Goal: Transaction & Acquisition: Purchase product/service

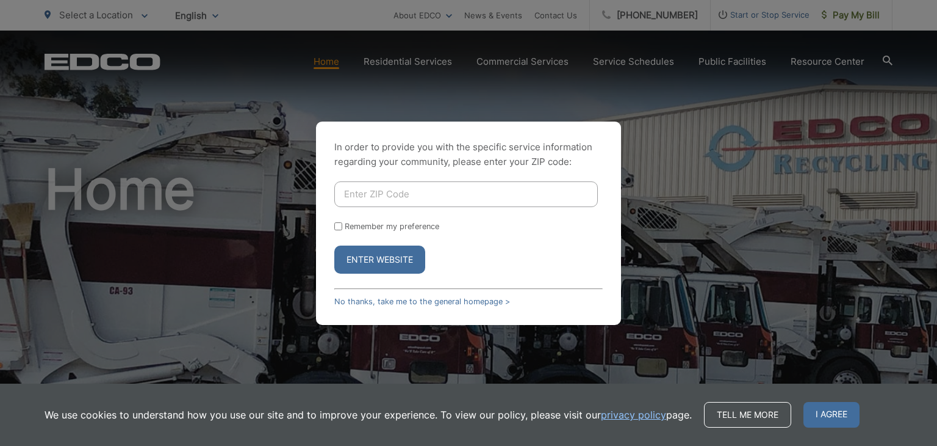
click at [410, 197] on input "Enter ZIP Code" at bounding box center [466, 194] width 264 height 26
type input "92078"
click at [363, 227] on label "Remember my preference" at bounding box center [392, 226] width 95 height 9
click at [342, 227] on input "Remember my preference" at bounding box center [338, 226] width 8 height 8
checkbox input "true"
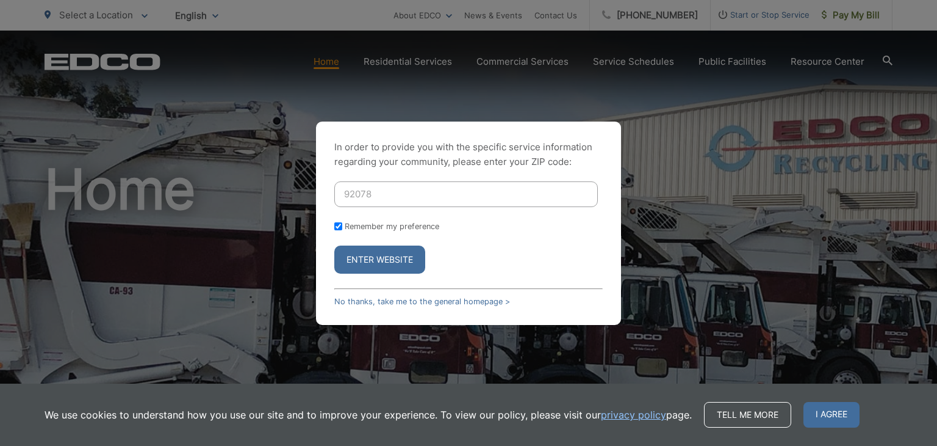
checkbox input "true"
click at [369, 255] on button "Enter Website" at bounding box center [379, 259] width 91 height 28
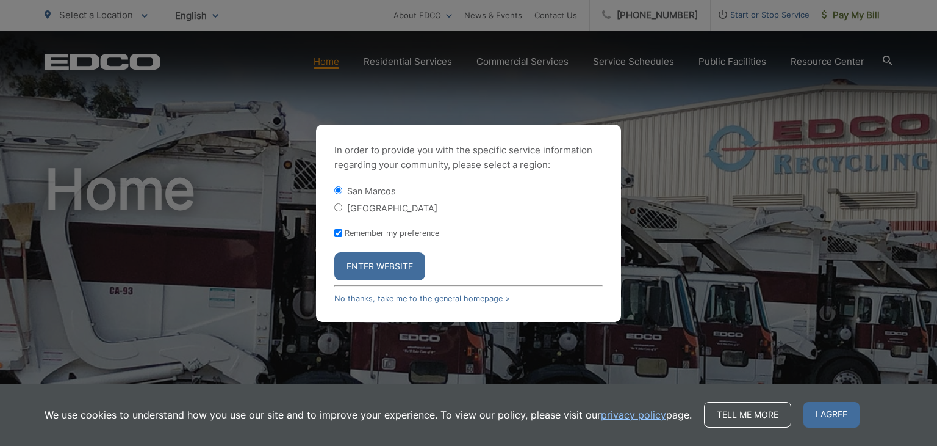
click at [395, 261] on button "Enter Website" at bounding box center [379, 266] width 91 height 28
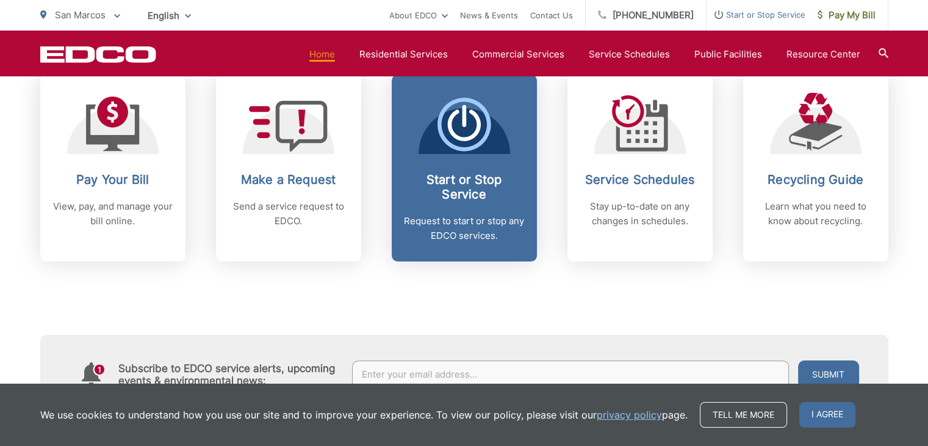
scroll to position [549, 0]
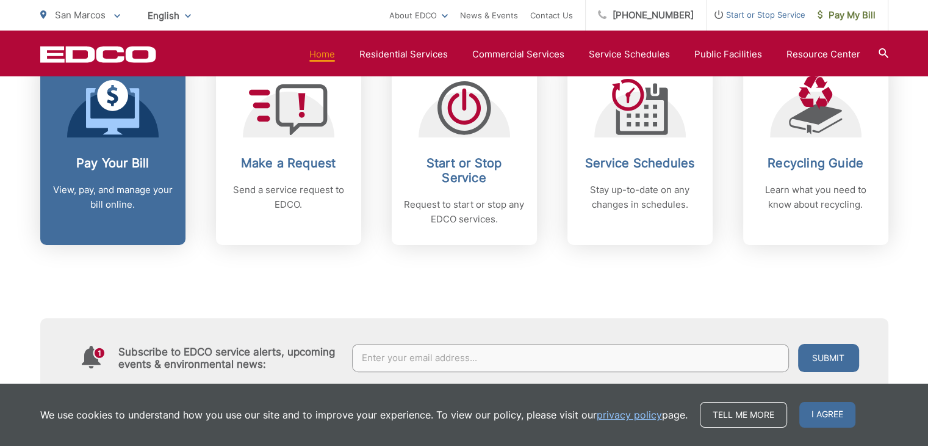
click at [98, 167] on h2 "Pay Your Bill" at bounding box center [112, 163] width 121 height 15
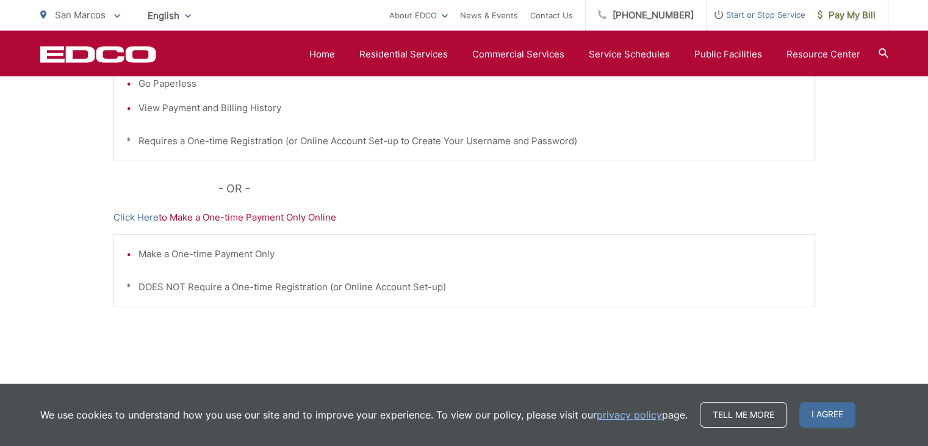
scroll to position [422, 0]
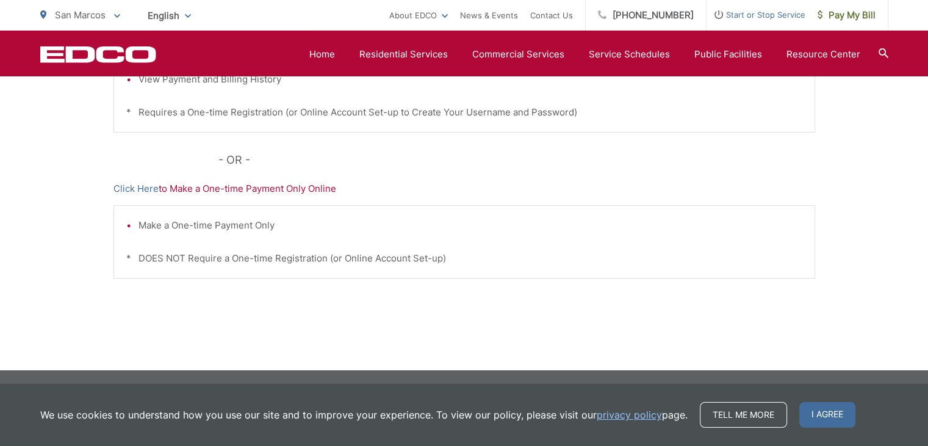
click at [241, 191] on p "Click Here to Make a One-time Payment Only Online" at bounding box center [465, 188] width 702 height 15
click at [139, 192] on link "Click Here" at bounding box center [136, 188] width 45 height 15
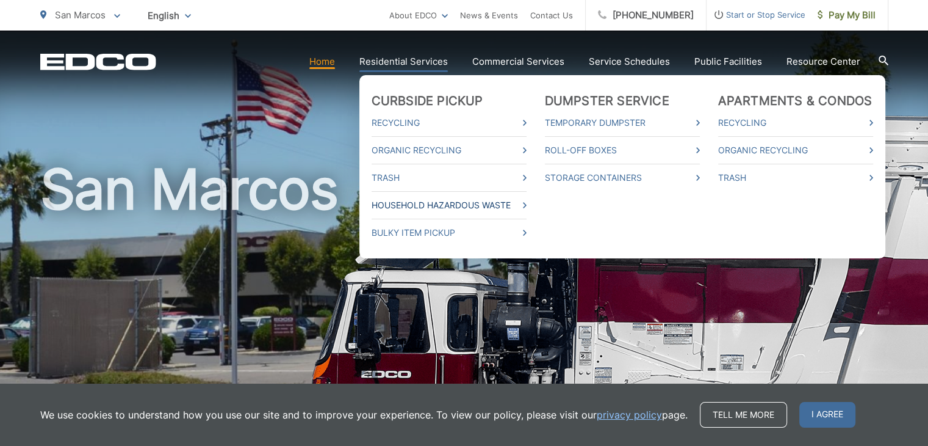
click at [493, 201] on link "Household Hazardous Waste" at bounding box center [449, 205] width 155 height 15
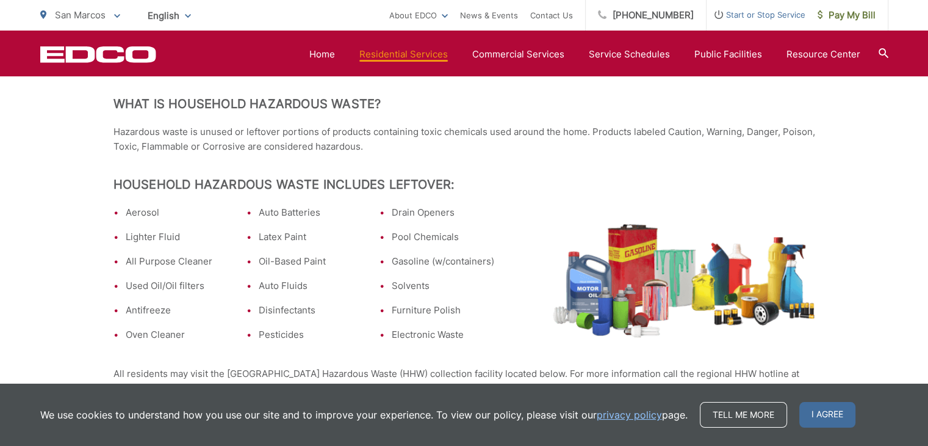
scroll to position [244, 0]
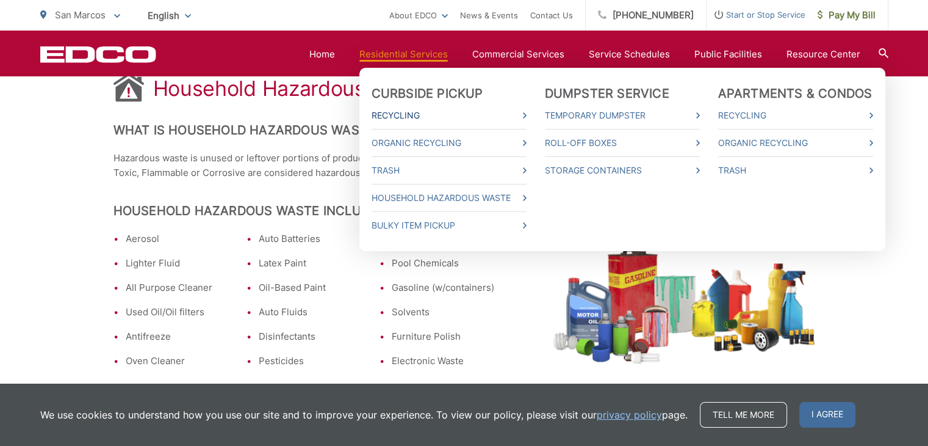
click at [527, 116] on link "Recycling" at bounding box center [449, 115] width 155 height 15
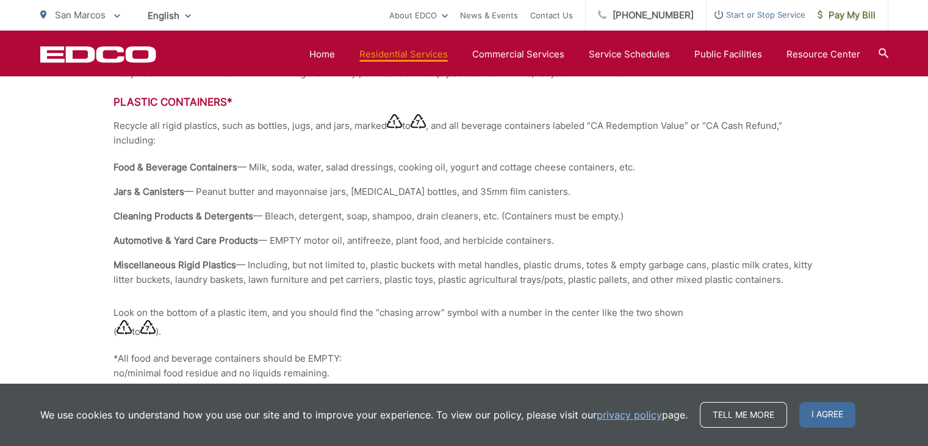
scroll to position [1244, 0]
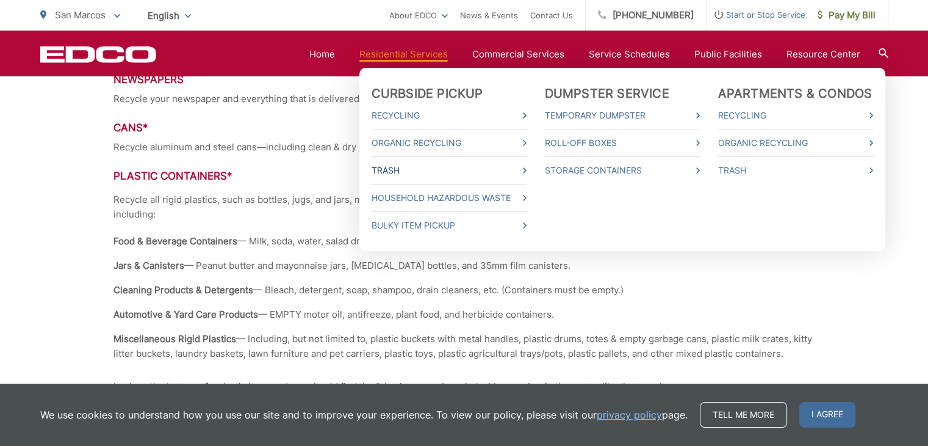
click at [401, 169] on link "Trash" at bounding box center [449, 170] width 155 height 15
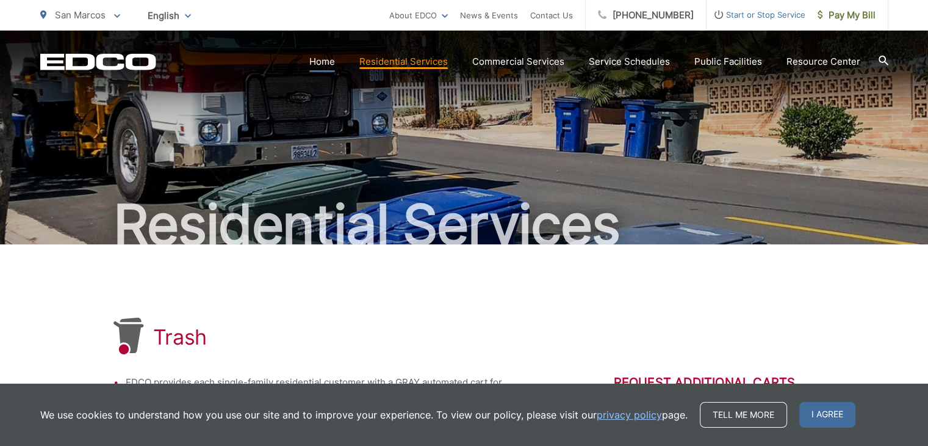
click at [332, 63] on link "Home" at bounding box center [322, 61] width 26 height 15
